Goal: Task Accomplishment & Management: Use online tool/utility

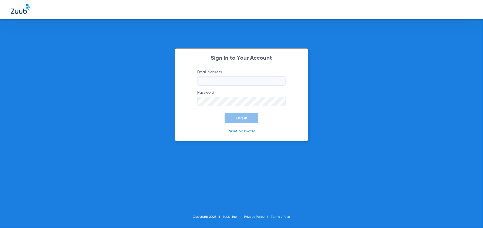
type input "[EMAIL_ADDRESS][DOMAIN_NAME]"
click at [249, 117] on button "Log In" at bounding box center [241, 118] width 34 height 10
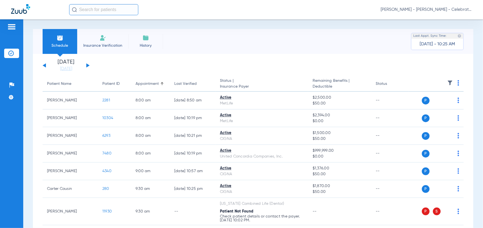
drag, startPoint x: 87, startPoint y: 65, endPoint x: 77, endPoint y: 89, distance: 26.4
click at [87, 65] on button at bounding box center [87, 65] width 3 height 4
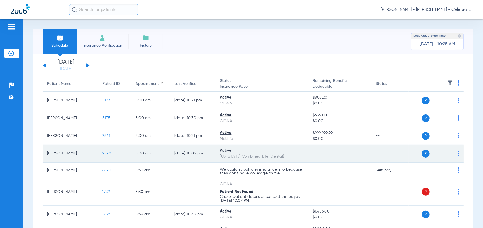
click at [104, 155] on span "9590" at bounding box center [106, 154] width 9 height 4
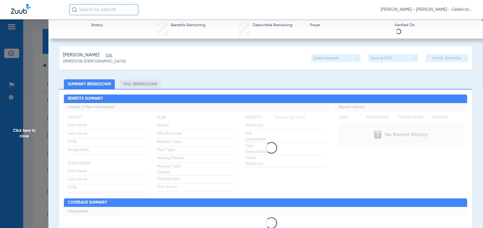
click at [139, 85] on li "Full Breakdown" at bounding box center [140, 84] width 41 height 10
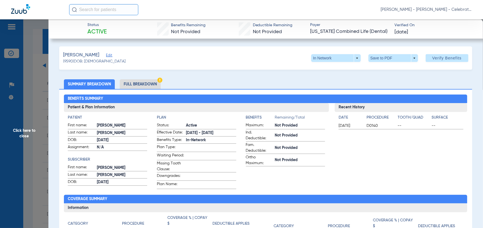
click at [142, 84] on li "Full Breakdown" at bounding box center [140, 84] width 41 height 10
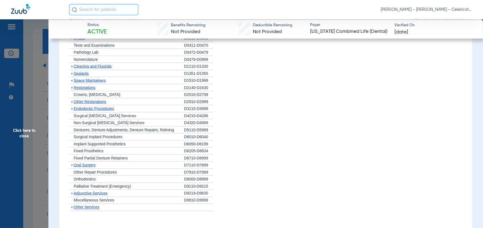
scroll to position [485, 0]
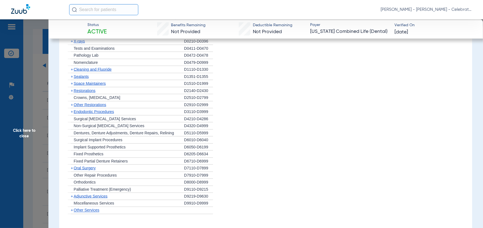
drag, startPoint x: 81, startPoint y: 71, endPoint x: 89, endPoint y: 74, distance: 8.1
click at [81, 72] on span "Cleaning and Fluoride" at bounding box center [93, 69] width 38 height 4
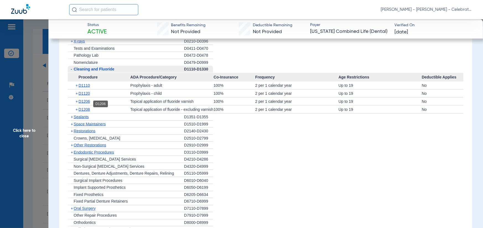
click at [83, 103] on span "D1206" at bounding box center [84, 101] width 11 height 4
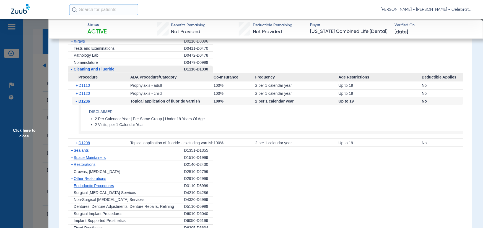
drag, startPoint x: 34, startPoint y: 50, endPoint x: 38, endPoint y: 19, distance: 30.7
click at [34, 50] on span "Click here to close" at bounding box center [24, 133] width 48 height 228
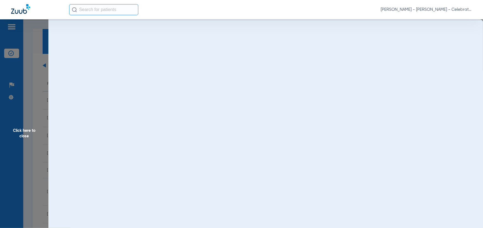
scroll to position [0, 0]
